Goal: Information Seeking & Learning: Learn about a topic

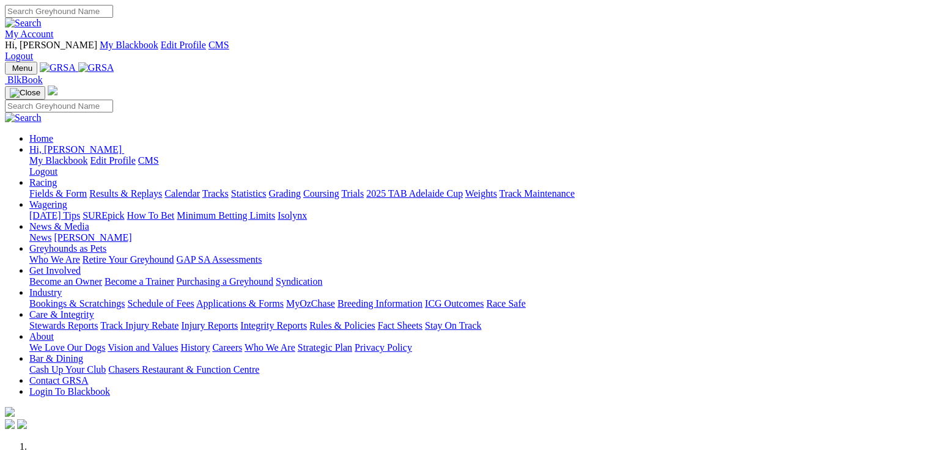
scroll to position [489, 0]
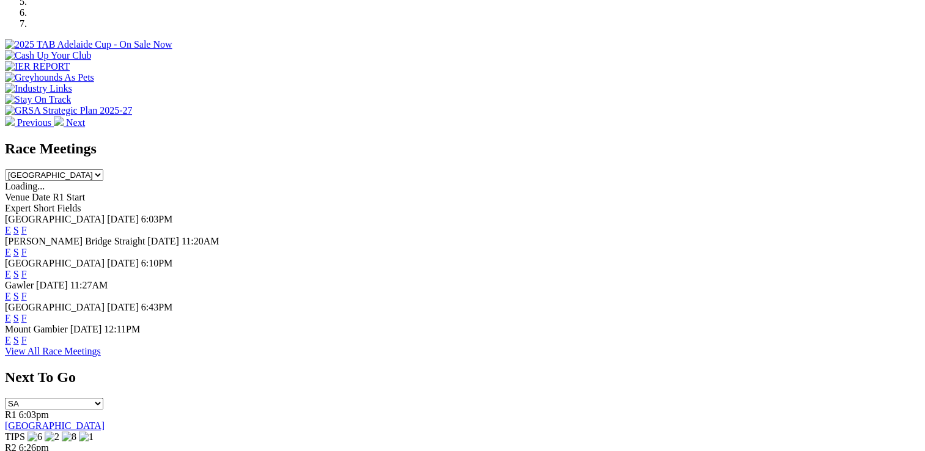
click at [27, 313] on link "F" at bounding box center [24, 318] width 6 height 10
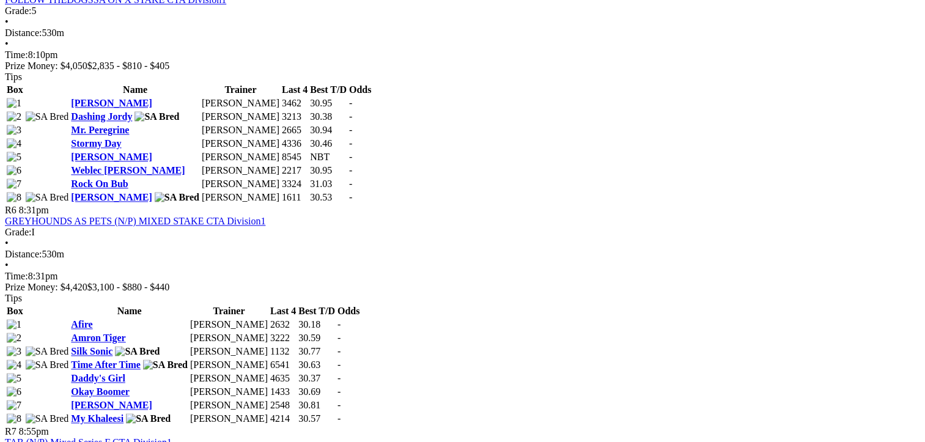
scroll to position [1345, 0]
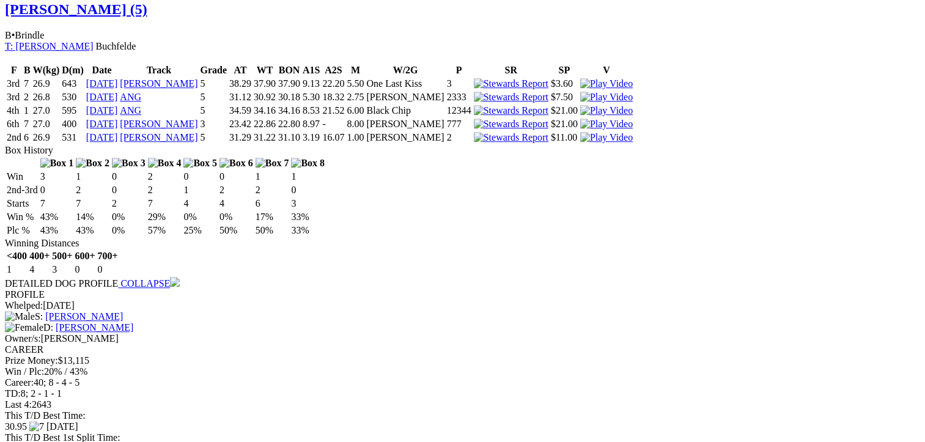
scroll to position [1162, 0]
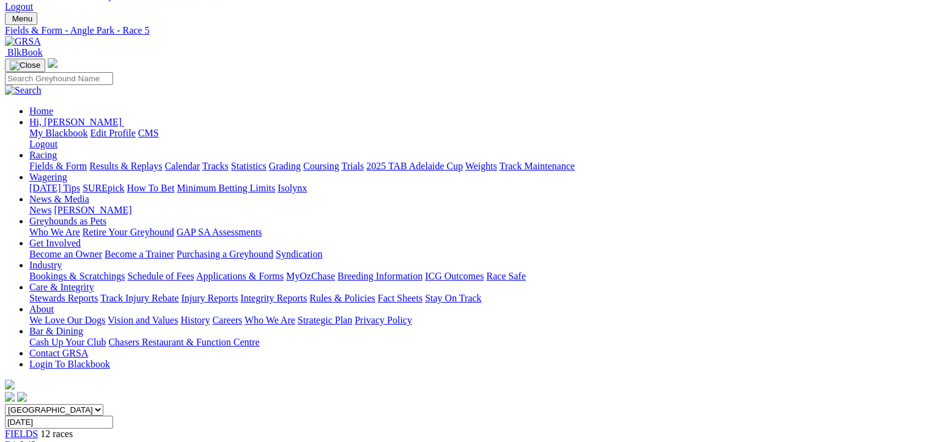
scroll to position [0, 0]
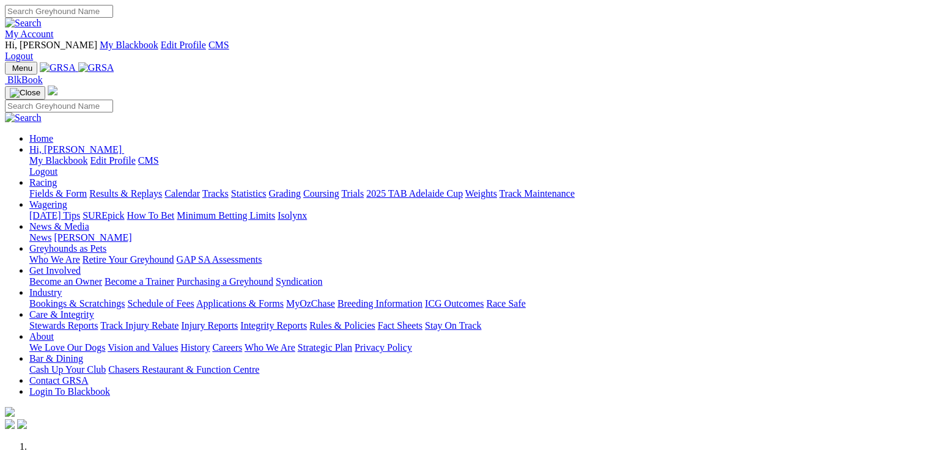
scroll to position [489, 0]
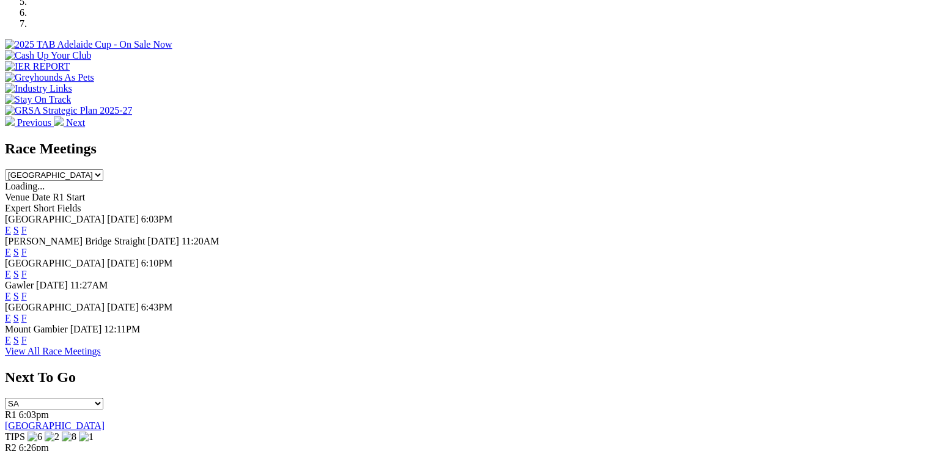
click at [27, 313] on link "F" at bounding box center [24, 318] width 6 height 10
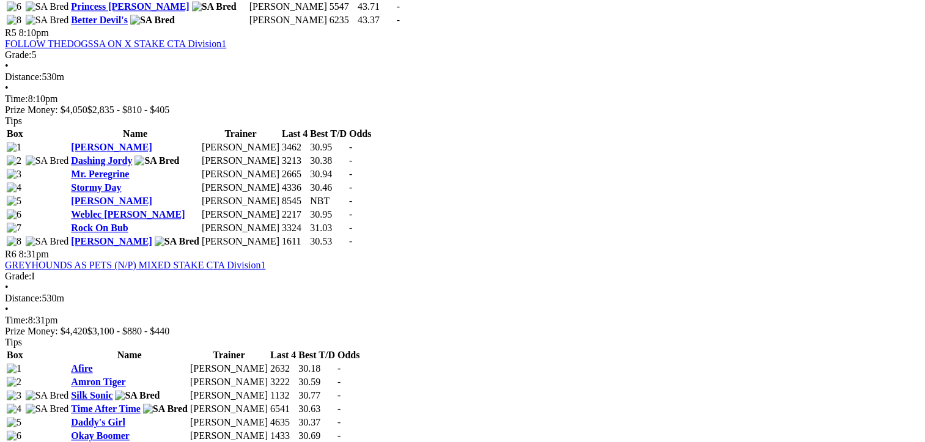
scroll to position [1651, 0]
